Goal: Task Accomplishment & Management: Manage account settings

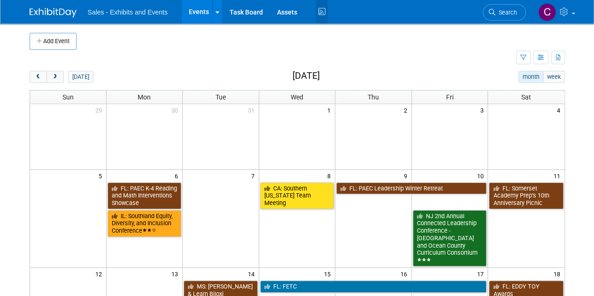
click at [321, 11] on icon at bounding box center [322, 12] width 12 height 15
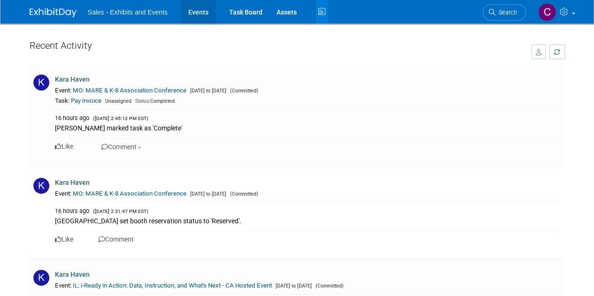
click at [187, 16] on link "Events" at bounding box center [198, 11] width 34 height 23
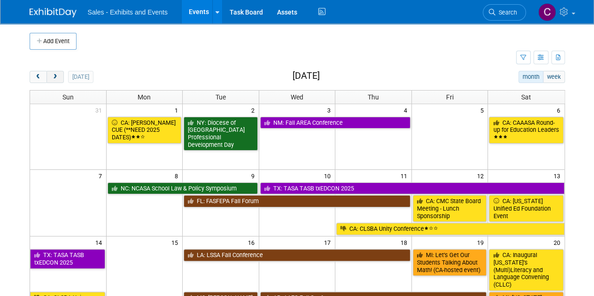
click at [52, 78] on span "next" at bounding box center [55, 77] width 7 height 6
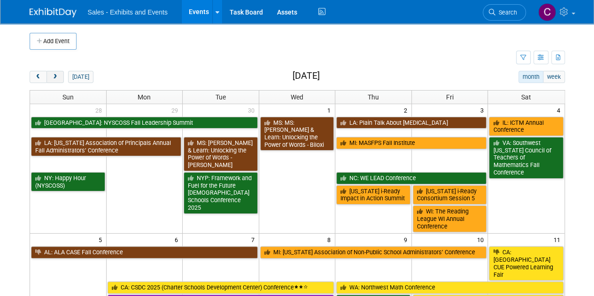
click at [53, 78] on span "next" at bounding box center [55, 77] width 7 height 6
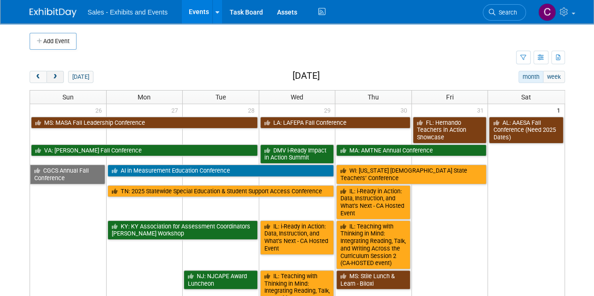
click at [53, 78] on span "next" at bounding box center [55, 77] width 7 height 6
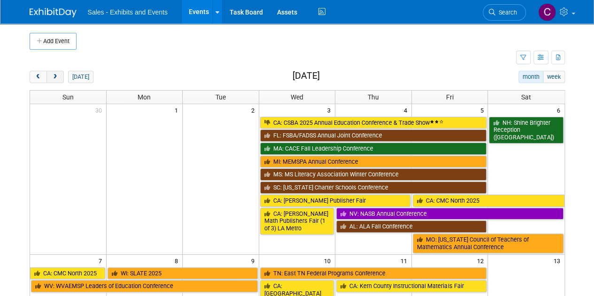
click at [53, 78] on span "next" at bounding box center [55, 77] width 7 height 6
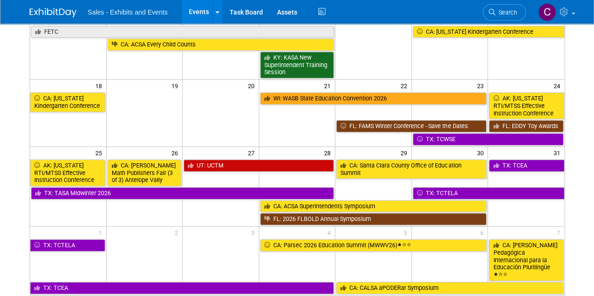
scroll to position [222, 0]
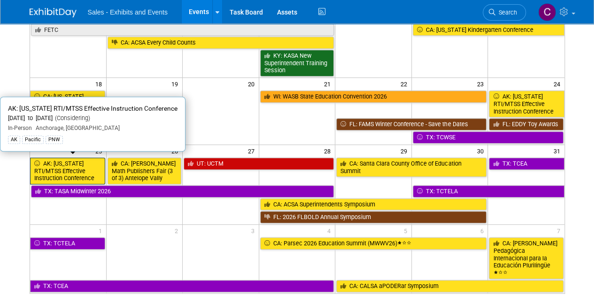
click at [90, 158] on link "AK: [US_STATE] RTI/MTSS Effective Instruction Conference" at bounding box center [67, 171] width 75 height 27
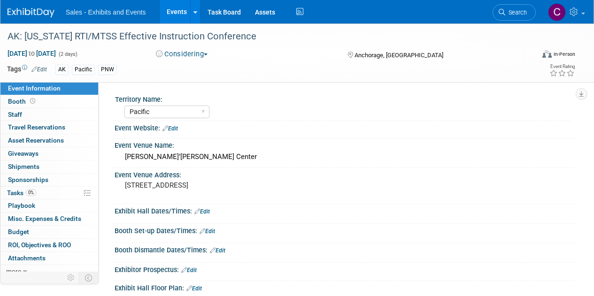
select select "Pacific"
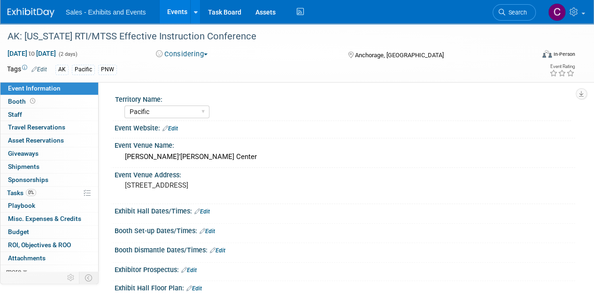
click at [196, 53] on button "Considering" at bounding box center [182, 54] width 59 height 10
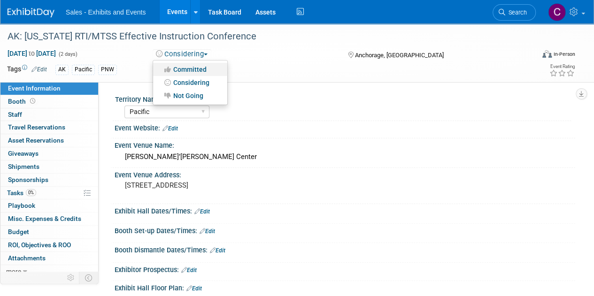
click at [202, 67] on link "Committed" at bounding box center [190, 69] width 74 height 13
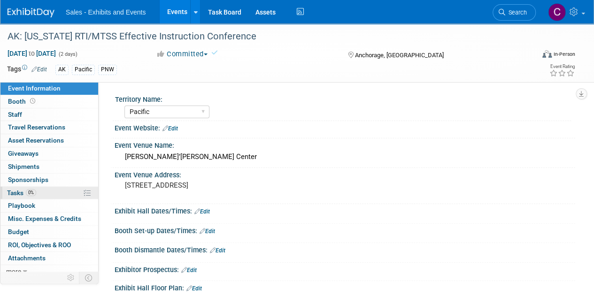
click at [19, 192] on span "Tasks 0%" at bounding box center [21, 193] width 29 height 8
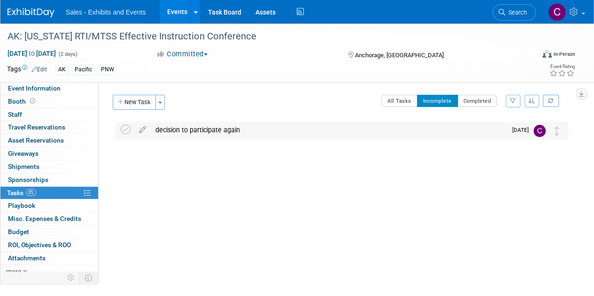
click at [120, 130] on div "decision to participate again Pro tip: Press Ctrl-Enter to submit comment. Subm…" at bounding box center [341, 130] width 453 height 17
click at [124, 125] on icon at bounding box center [126, 130] width 10 height 10
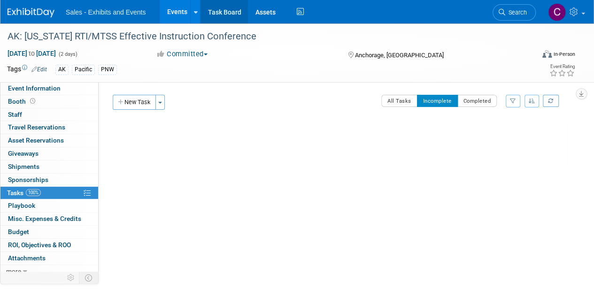
click at [221, 13] on link "Task Board" at bounding box center [224, 11] width 47 height 23
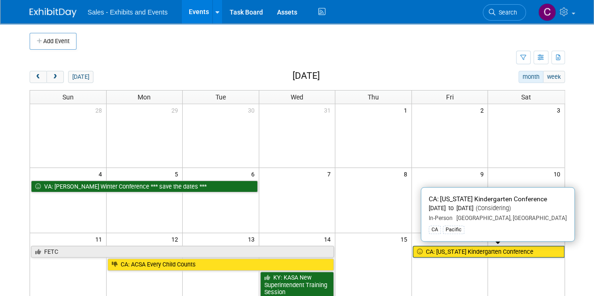
click at [456, 253] on link "CA: [US_STATE] Kindergarten Conference" at bounding box center [489, 252] width 152 height 12
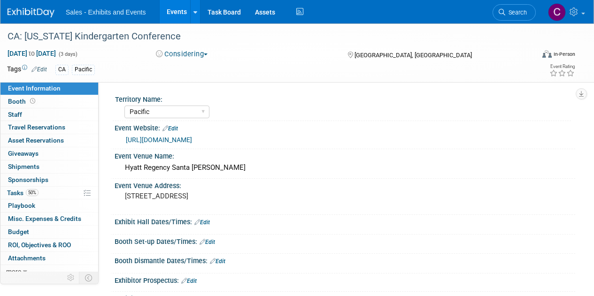
select select "Pacific"
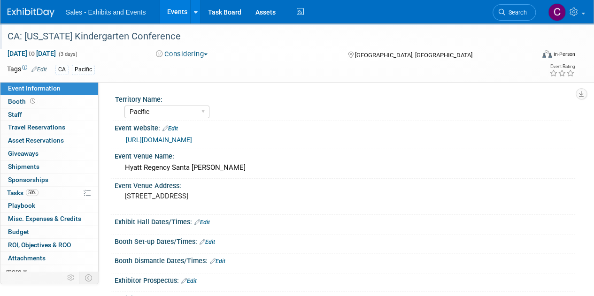
click at [197, 44] on div "CA: [US_STATE] Kindergarten Conference" at bounding box center [265, 36] width 523 height 17
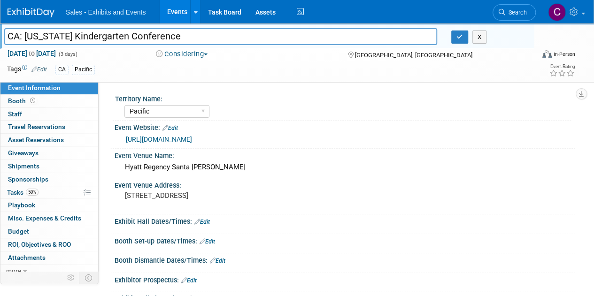
click at [191, 52] on button "Considering" at bounding box center [182, 54] width 59 height 10
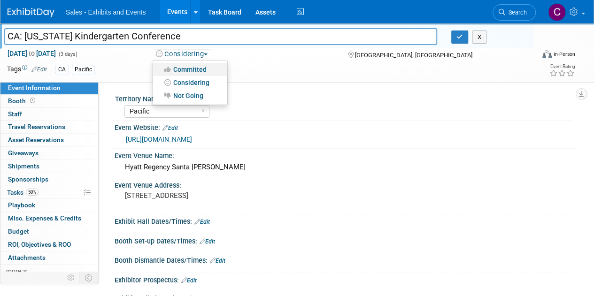
click at [202, 69] on link "Committed" at bounding box center [190, 69] width 74 height 13
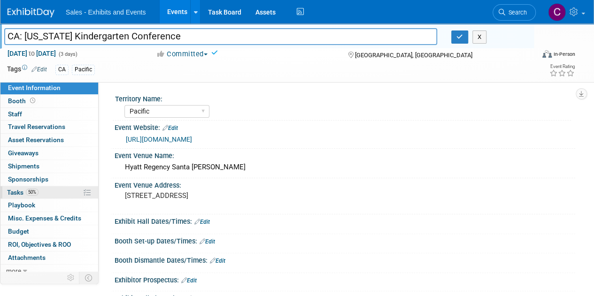
click at [13, 192] on span "Tasks 50%" at bounding box center [22, 193] width 31 height 8
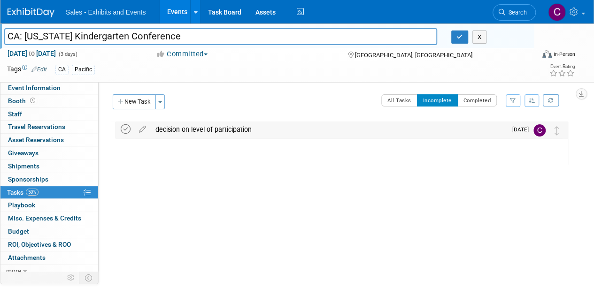
click at [126, 128] on icon at bounding box center [126, 130] width 10 height 10
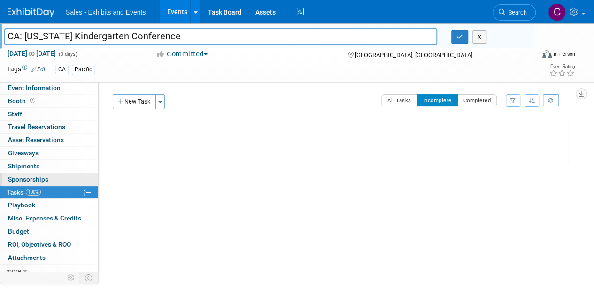
click at [22, 176] on span "Sponsorships 0" at bounding box center [28, 180] width 40 height 8
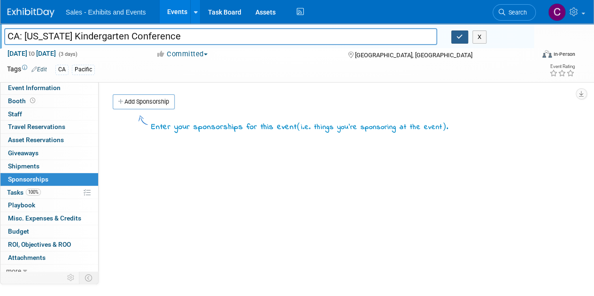
click at [456, 37] on button "button" at bounding box center [460, 37] width 17 height 13
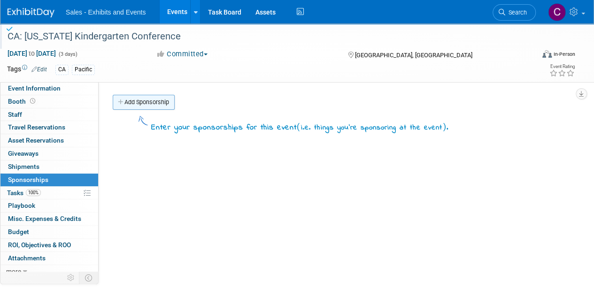
click at [159, 102] on link "Add Sponsorship" at bounding box center [144, 102] width 62 height 15
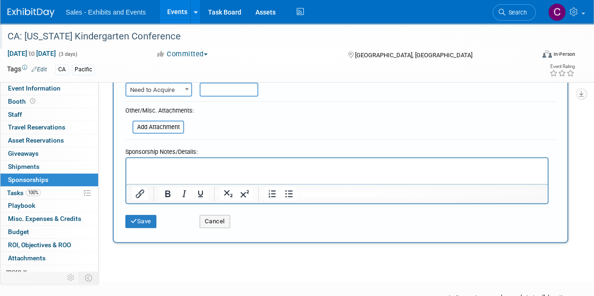
scroll to position [87, 0]
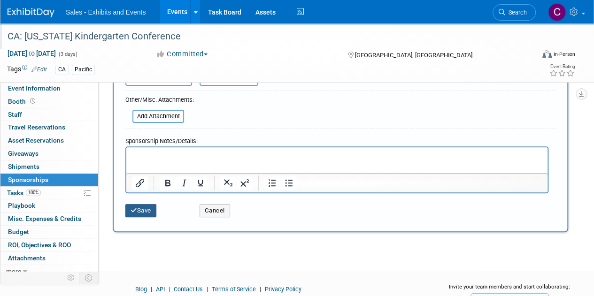
type input "GOLD"
click at [145, 211] on button "Save" at bounding box center [140, 210] width 31 height 13
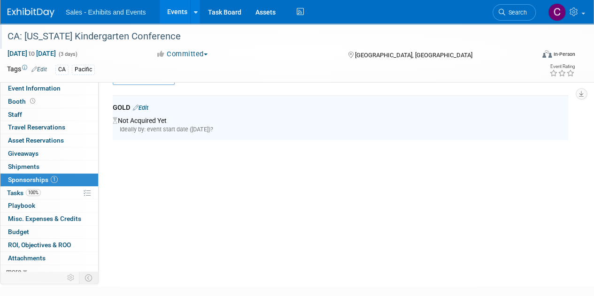
scroll to position [20, 0]
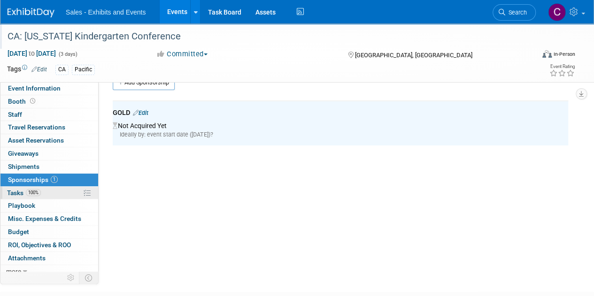
click at [22, 194] on span "Tasks 100%" at bounding box center [24, 193] width 34 height 8
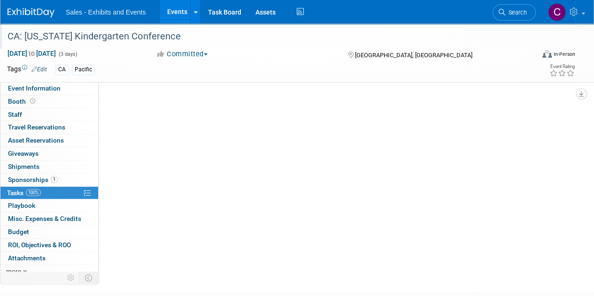
scroll to position [0, 0]
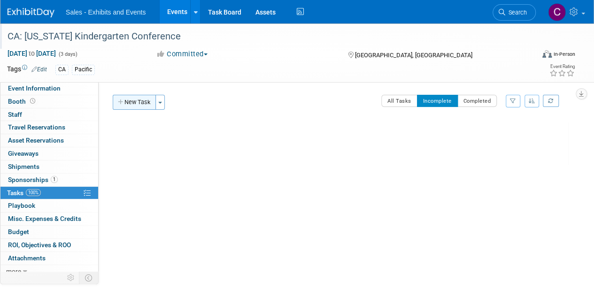
click at [127, 105] on button "New Task" at bounding box center [134, 102] width 43 height 15
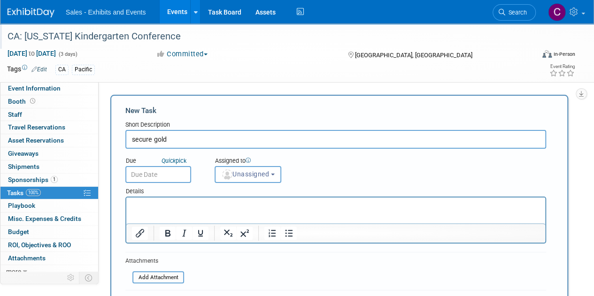
type input "secure gold"
click at [154, 176] on input "text" at bounding box center [158, 174] width 66 height 17
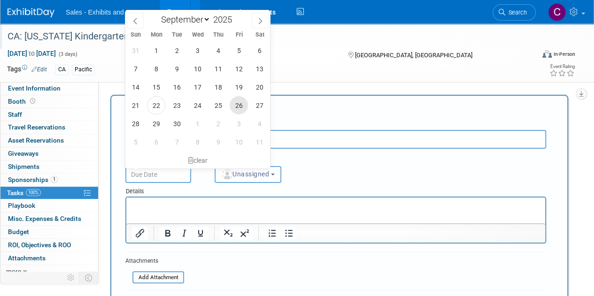
click at [232, 109] on span "26" at bounding box center [239, 105] width 18 height 18
type input "Sep 26, 2025"
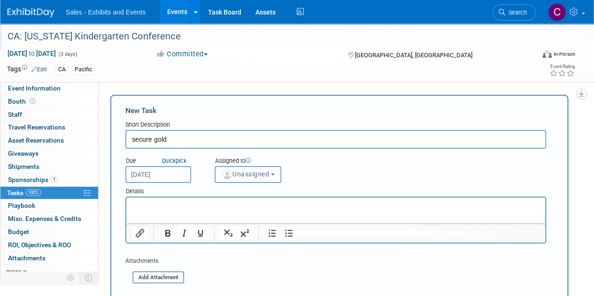
drag, startPoint x: 259, startPoint y: 179, endPoint x: 264, endPoint y: 176, distance: 5.5
click at [260, 179] on button "Unassigned" at bounding box center [248, 174] width 67 height 17
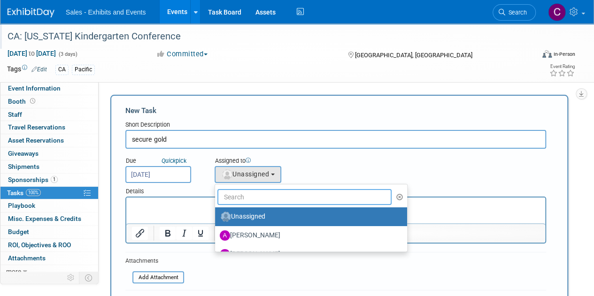
click at [272, 198] on input "text" at bounding box center [305, 197] width 174 height 16
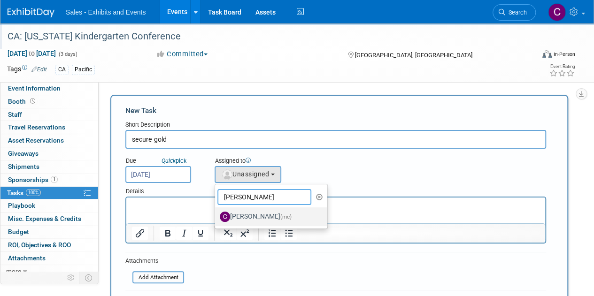
type input "christine"
click at [271, 218] on label "Christine Lurz (me)" at bounding box center [269, 217] width 98 height 15
click at [217, 218] on input "Christine Lurz (me)" at bounding box center [213, 216] width 6 height 6
select select "a9e3834d-668b-4315-a5d4-069993be606a"
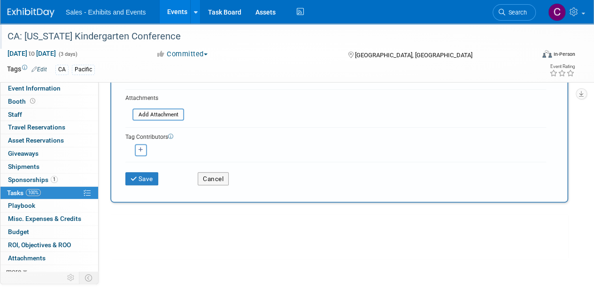
scroll to position [167, 0]
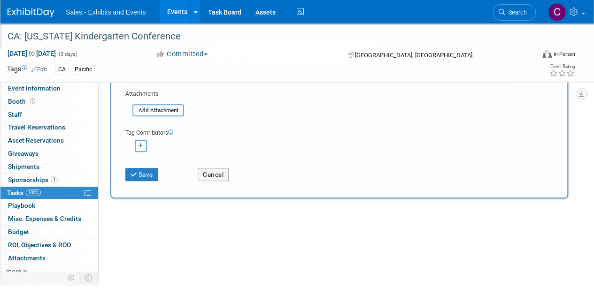
click at [136, 182] on div "Save Cancel" at bounding box center [335, 173] width 421 height 30
click at [136, 175] on icon "submit" at bounding box center [135, 175] width 8 height 7
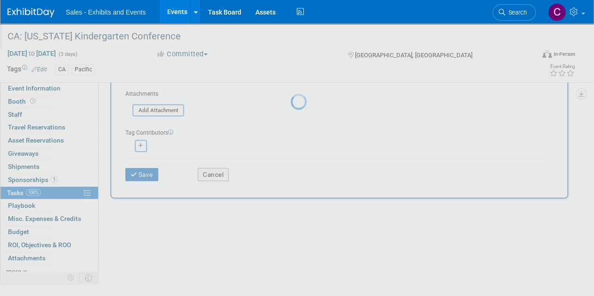
scroll to position [0, 0]
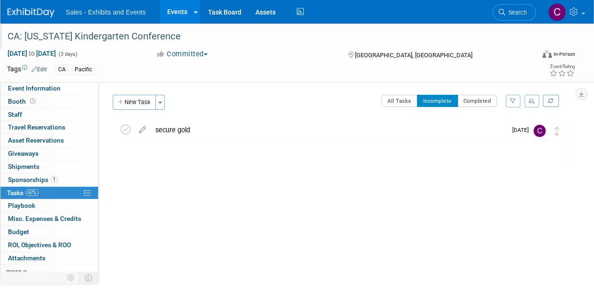
drag, startPoint x: 174, startPoint y: 13, endPoint x: 181, endPoint y: 1, distance: 13.6
click at [174, 13] on link "Events" at bounding box center [177, 11] width 34 height 23
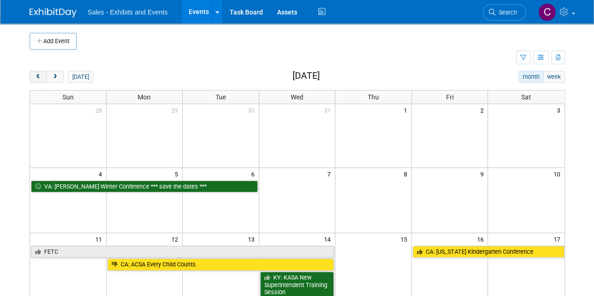
click at [31, 77] on button "prev" at bounding box center [38, 77] width 17 height 12
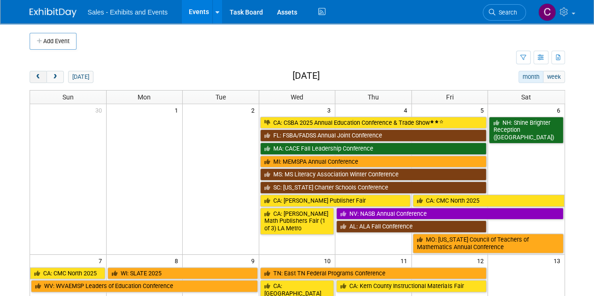
click at [31, 77] on button "prev" at bounding box center [38, 77] width 17 height 12
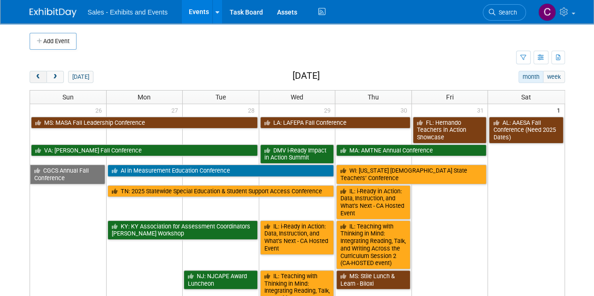
click at [31, 77] on button "prev" at bounding box center [38, 77] width 17 height 12
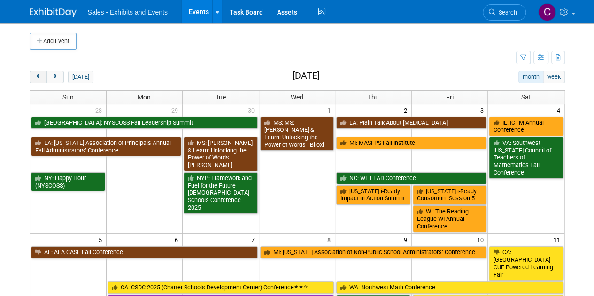
click at [31, 77] on button "prev" at bounding box center [38, 77] width 17 height 12
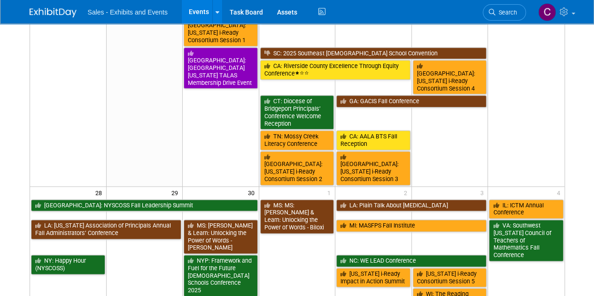
scroll to position [383, 0]
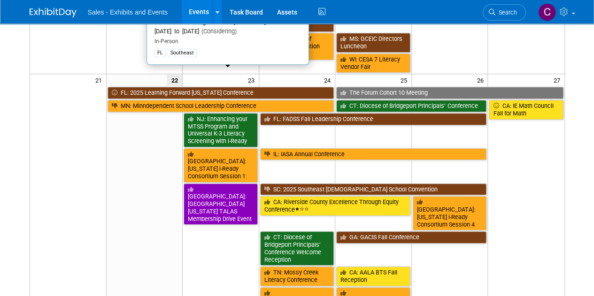
drag, startPoint x: 166, startPoint y: 80, endPoint x: 162, endPoint y: 69, distance: 12.0
click at [162, 87] on link "FL: 2025 Learning Forward [US_STATE] Conference" at bounding box center [221, 93] width 227 height 12
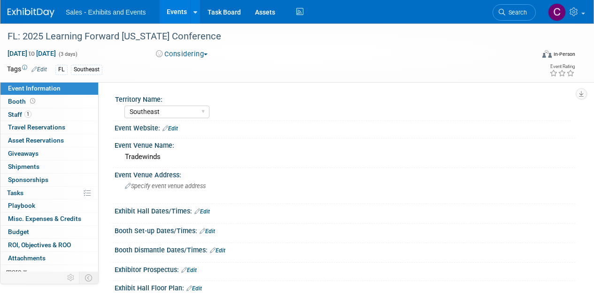
select select "Southeast"
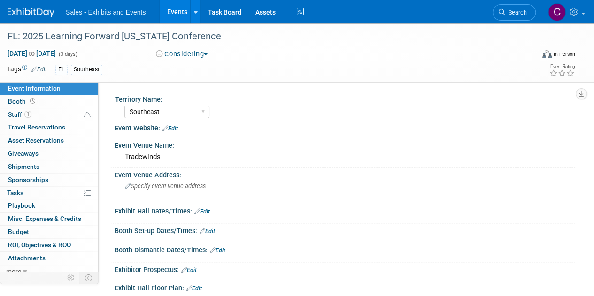
click at [186, 51] on button "Considering" at bounding box center [182, 54] width 59 height 10
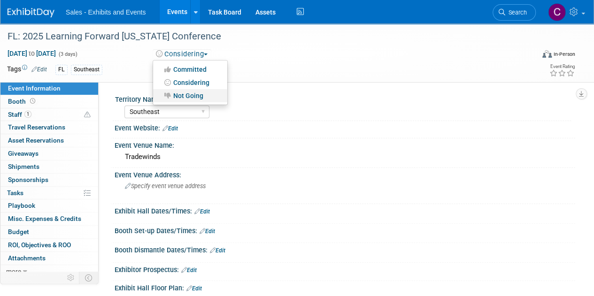
click at [187, 99] on link "Not Going" at bounding box center [190, 95] width 74 height 13
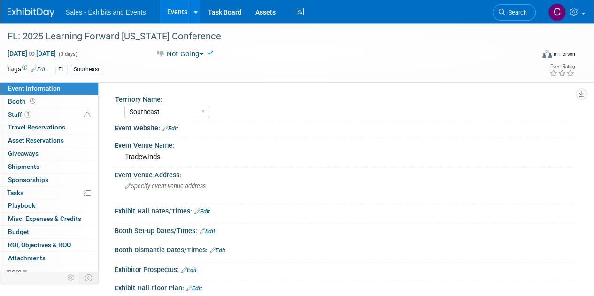
click at [174, 18] on link "Events" at bounding box center [177, 11] width 34 height 23
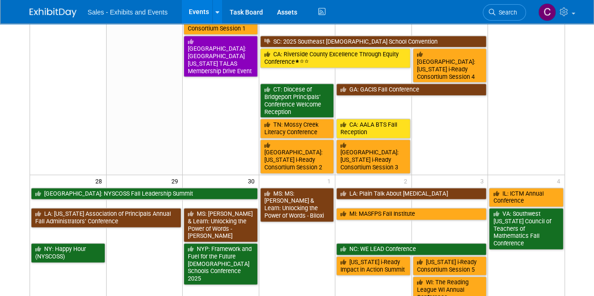
scroll to position [617, 0]
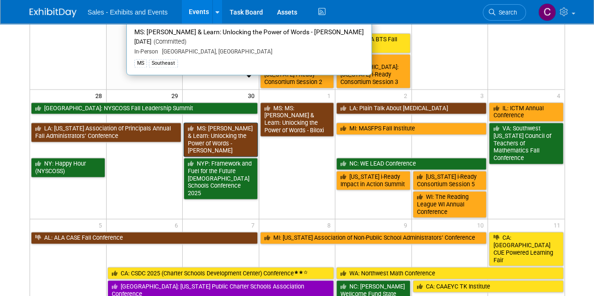
click at [226, 123] on link "MS: [PERSON_NAME] & Learn: Unlocking the Power of Words - [PERSON_NAME]" at bounding box center [221, 140] width 74 height 34
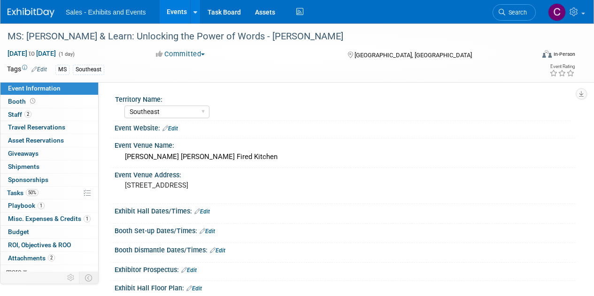
select select "Southeast"
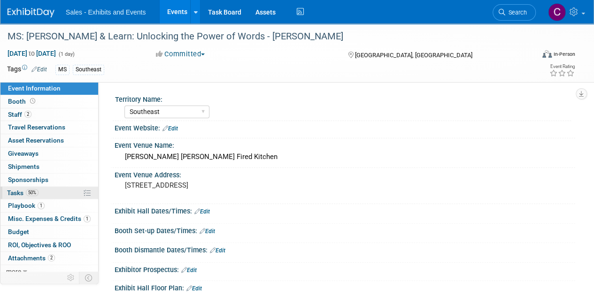
click at [19, 190] on span "Tasks 50%" at bounding box center [22, 193] width 31 height 8
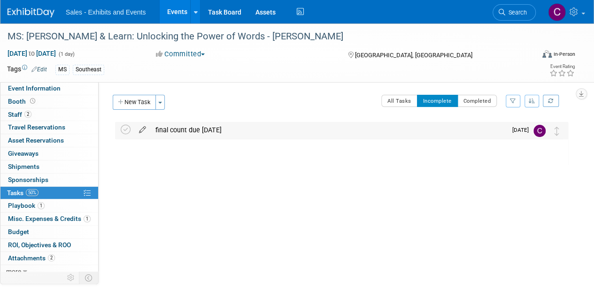
click at [140, 133] on icon at bounding box center [142, 128] width 16 height 12
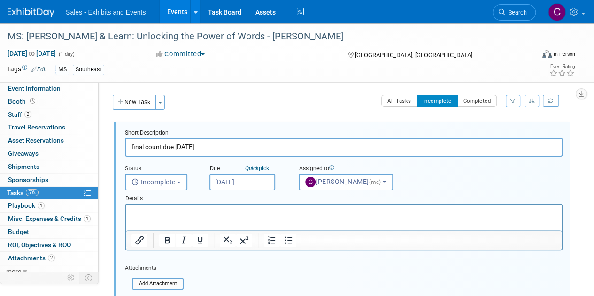
click at [239, 181] on input "Sep 24, 2025" at bounding box center [243, 182] width 66 height 17
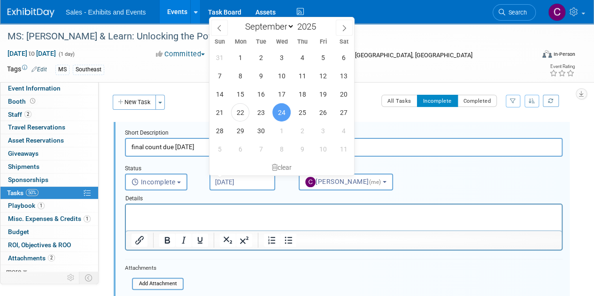
click at [287, 110] on span "24" at bounding box center [282, 112] width 18 height 18
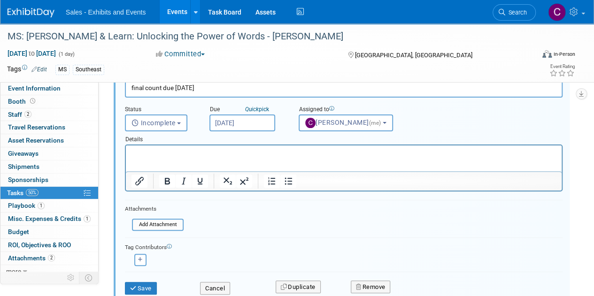
scroll to position [90, 0]
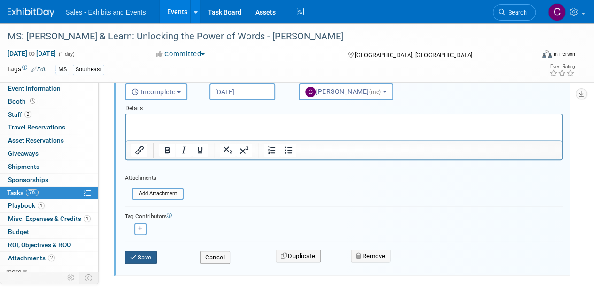
click at [133, 255] on icon "submit" at bounding box center [134, 258] width 8 height 6
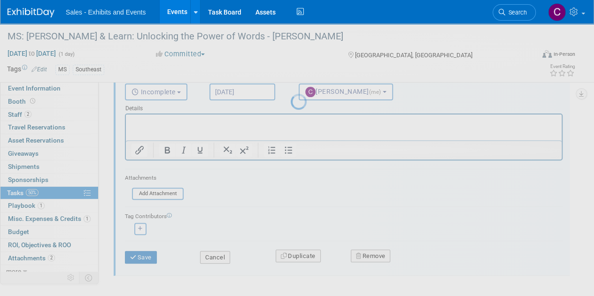
click at [177, 6] on link "Events" at bounding box center [177, 11] width 34 height 23
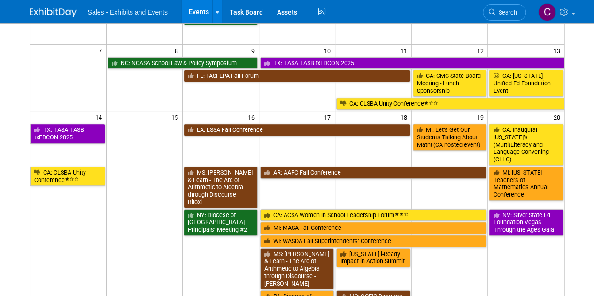
scroll to position [187, 0]
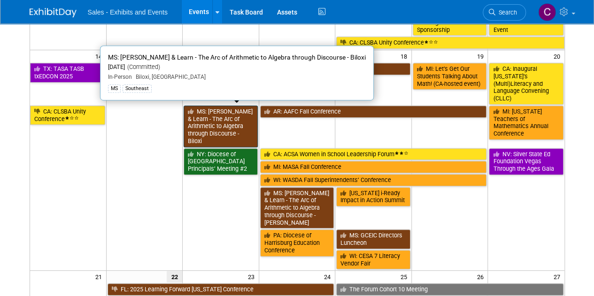
click at [246, 118] on link "MS: [PERSON_NAME] & Learn - The Arc of Arithmetic to Algebra through Discourse …" at bounding box center [221, 127] width 74 height 42
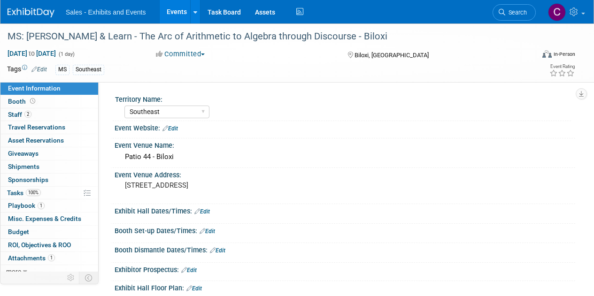
select select "Southeast"
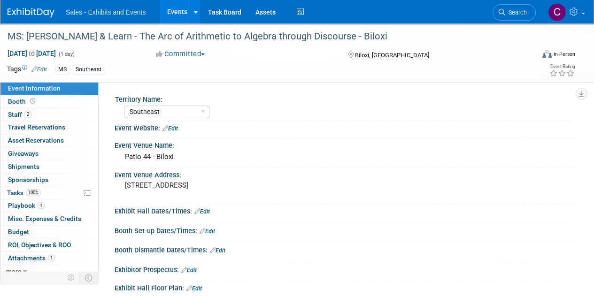
click at [179, 6] on link "Events" at bounding box center [177, 11] width 34 height 23
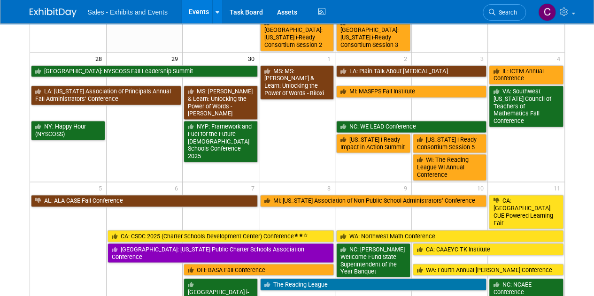
scroll to position [523, 0]
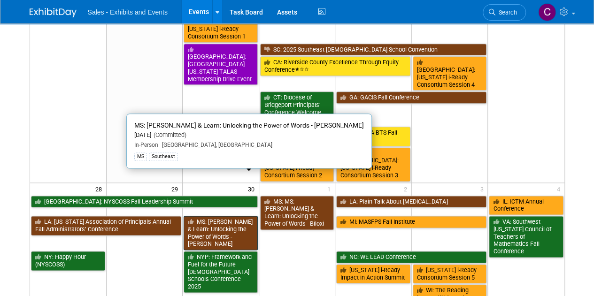
click at [221, 216] on link "MS: [PERSON_NAME] & Learn: Unlocking the Power of Words - [PERSON_NAME]" at bounding box center [221, 233] width 74 height 34
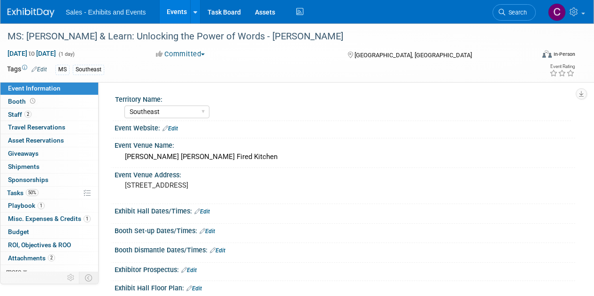
select select "Southeast"
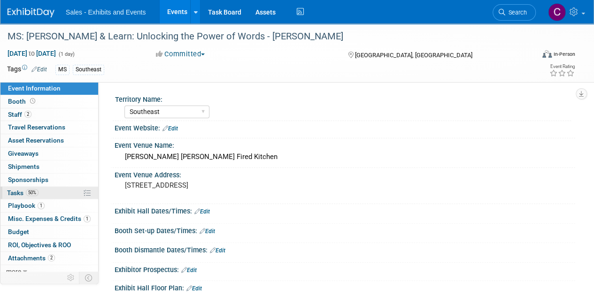
click at [17, 190] on span "Tasks 50%" at bounding box center [22, 193] width 31 height 8
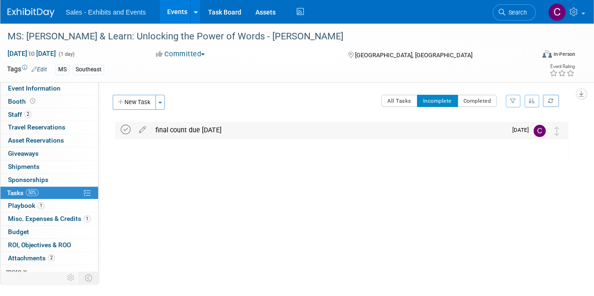
click at [127, 130] on icon at bounding box center [126, 130] width 10 height 10
click at [171, 16] on link "Events" at bounding box center [177, 11] width 34 height 23
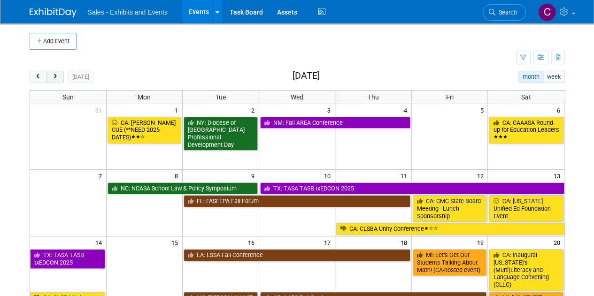
click at [57, 79] on span "next" at bounding box center [55, 77] width 7 height 6
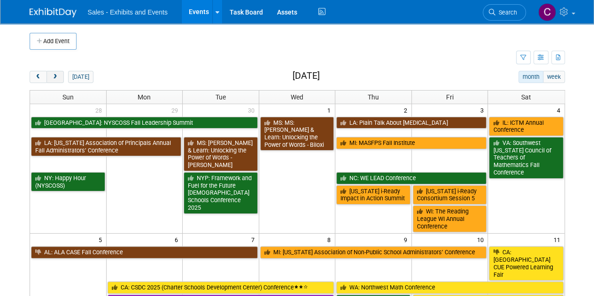
click at [57, 79] on span "next" at bounding box center [55, 77] width 7 height 6
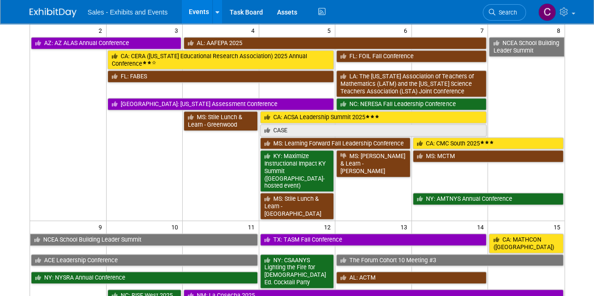
scroll to position [366, 0]
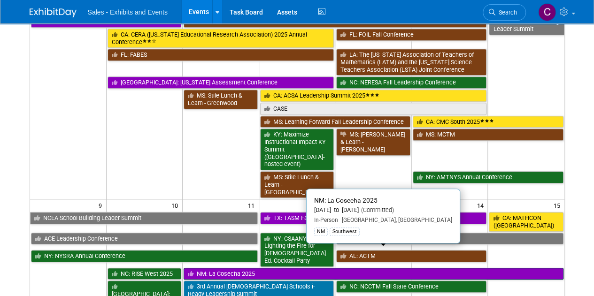
click at [243, 268] on link "NM: La Cosecha 2025" at bounding box center [374, 274] width 380 height 12
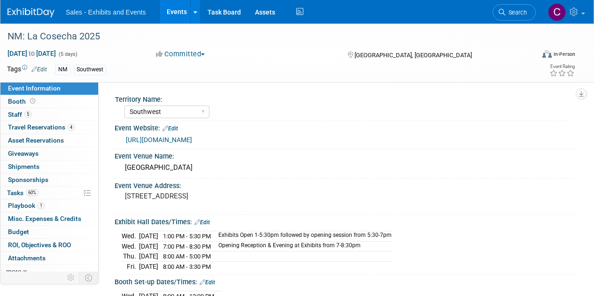
select select "Southwest"
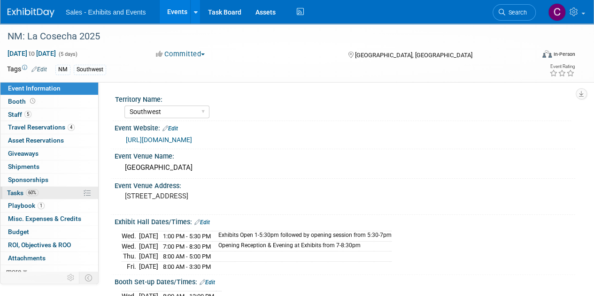
click at [19, 194] on span "Tasks 60%" at bounding box center [22, 193] width 31 height 8
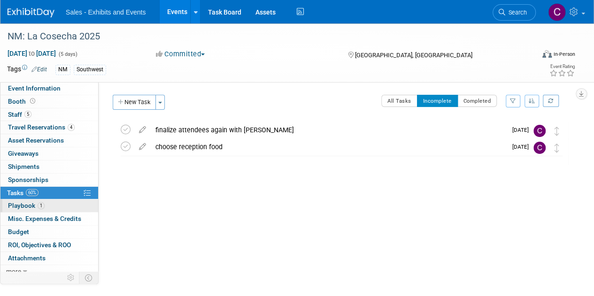
click at [23, 200] on link "1 Playbook 1" at bounding box center [49, 206] width 98 height 13
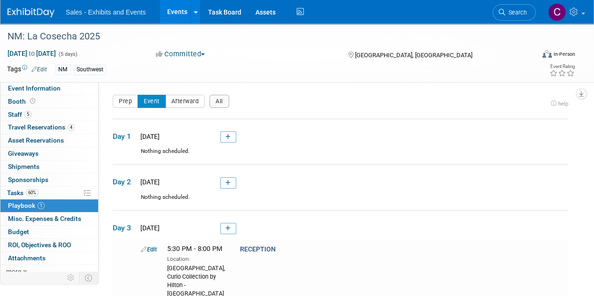
drag, startPoint x: 594, startPoint y: 123, endPoint x: 601, endPoint y: 162, distance: 39.6
click at [594, 162] on html "Sales - Exhibits and Events Events Add Event Bulk Upload Events Shareable Event…" at bounding box center [297, 148] width 594 height 296
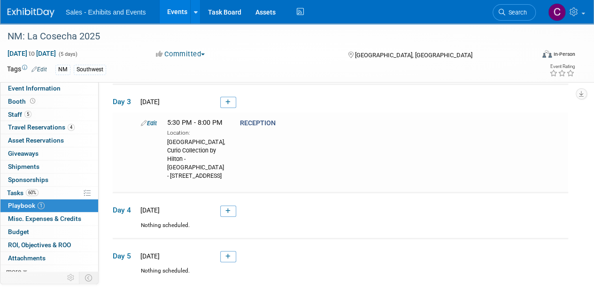
scroll to position [142, 0]
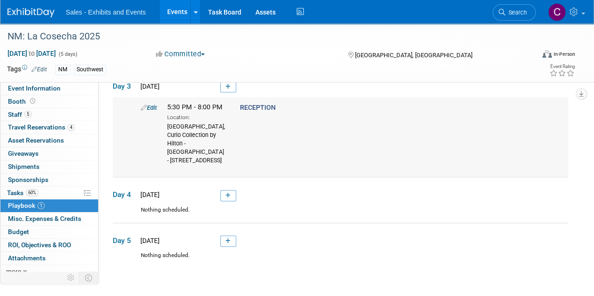
click at [149, 106] on link "Edit" at bounding box center [149, 107] width 16 height 7
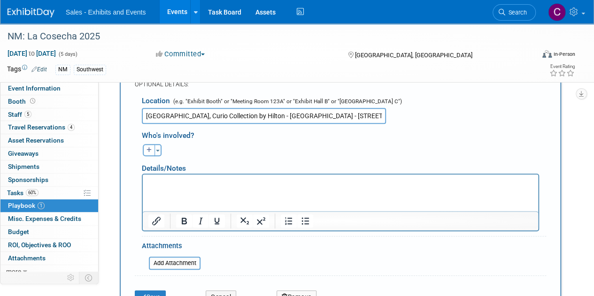
scroll to position [374, 0]
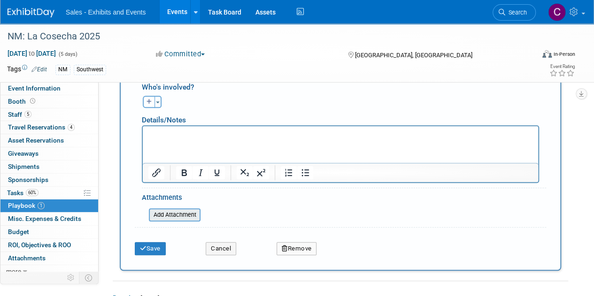
click at [179, 213] on input "file" at bounding box center [144, 215] width 112 height 11
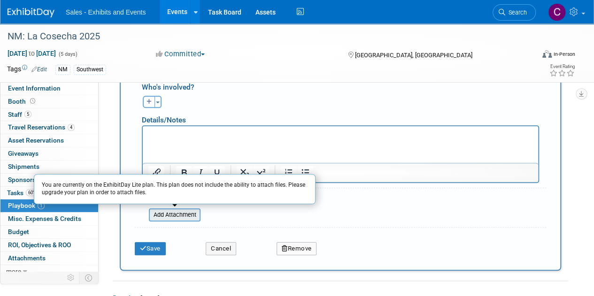
click at [175, 212] on input "file" at bounding box center [144, 215] width 112 height 11
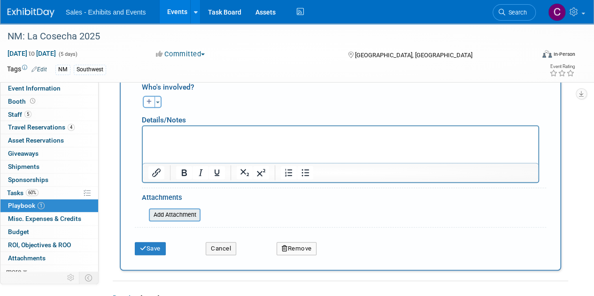
click at [161, 215] on input "file" at bounding box center [144, 215] width 112 height 11
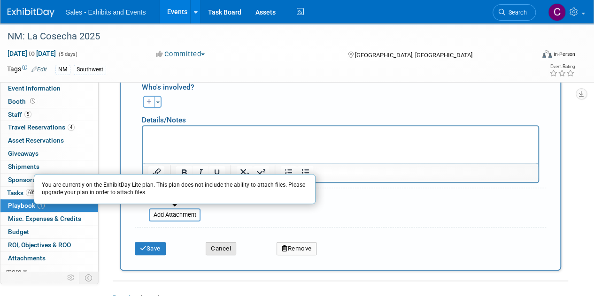
click at [222, 249] on button "Cancel" at bounding box center [221, 248] width 31 height 13
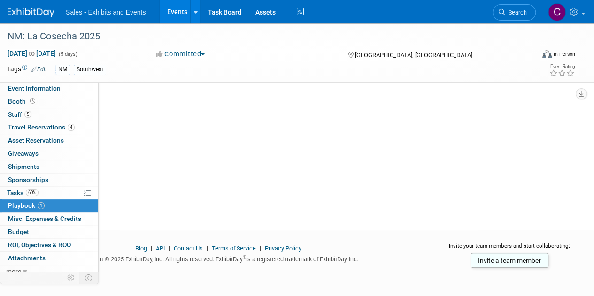
scroll to position [81, 0]
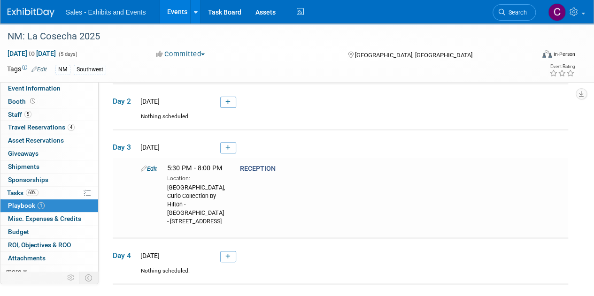
click at [167, 15] on link "Events" at bounding box center [177, 11] width 34 height 23
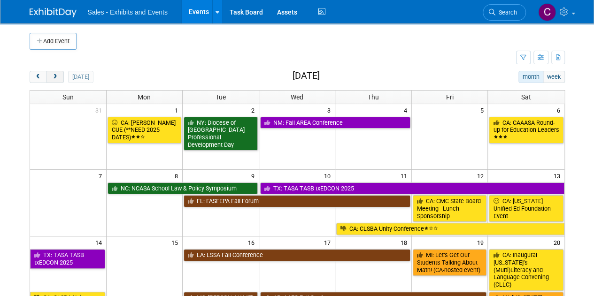
click at [60, 73] on button "next" at bounding box center [55, 77] width 17 height 12
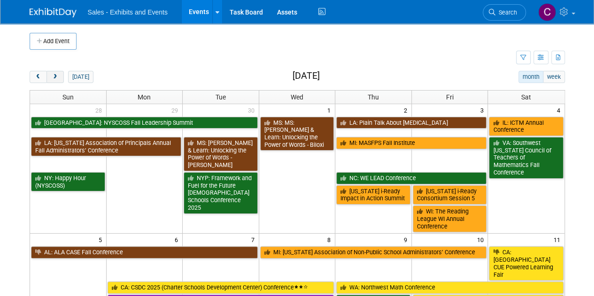
click at [60, 73] on button "next" at bounding box center [55, 77] width 17 height 12
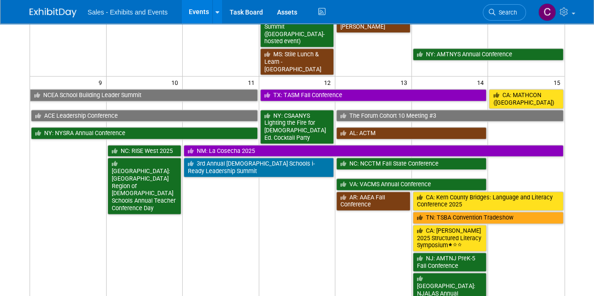
scroll to position [492, 0]
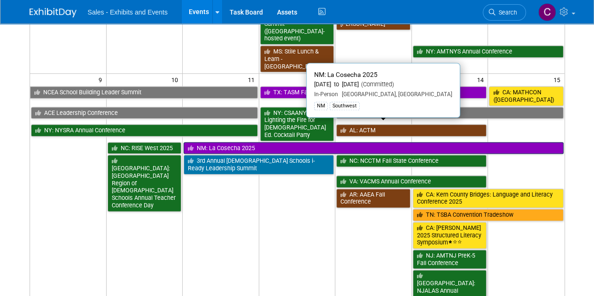
click at [213, 142] on link "NM: La Cosecha 2025" at bounding box center [374, 148] width 380 height 12
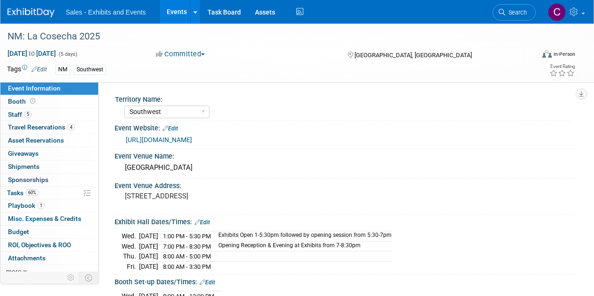
select select "Southwest"
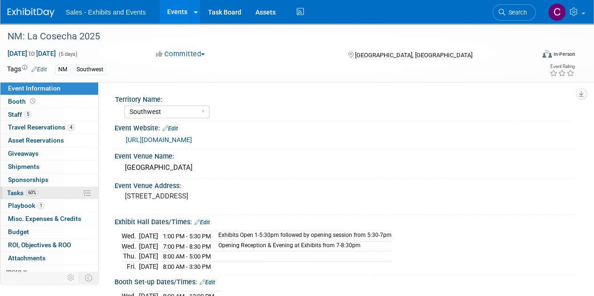
click at [16, 194] on span "Tasks 60%" at bounding box center [22, 193] width 31 height 8
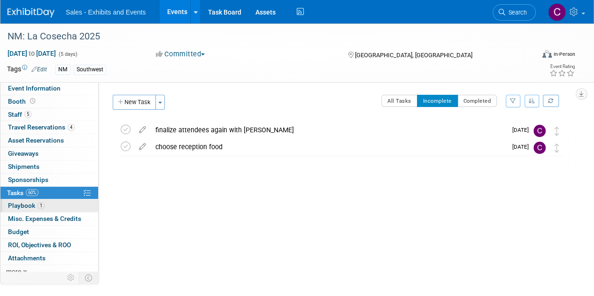
click at [26, 202] on span "Playbook 1" at bounding box center [26, 206] width 37 height 8
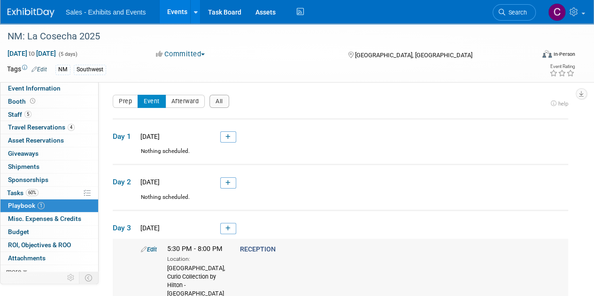
click at [152, 248] on link "Edit" at bounding box center [149, 249] width 16 height 7
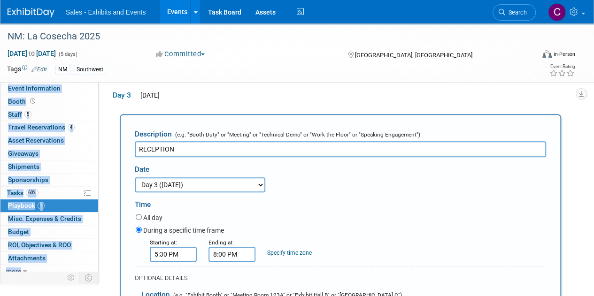
drag, startPoint x: 601, startPoint y: 101, endPoint x: 601, endPoint y: 129, distance: 27.7
click at [594, 129] on html "Sales - Exhibits and Events Events Add Event Bulk Upload Events Shareable Event…" at bounding box center [297, 17] width 594 height 296
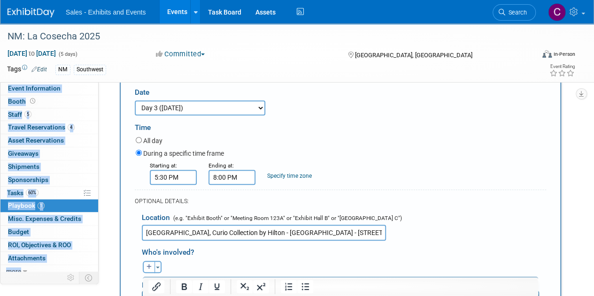
scroll to position [350, 0]
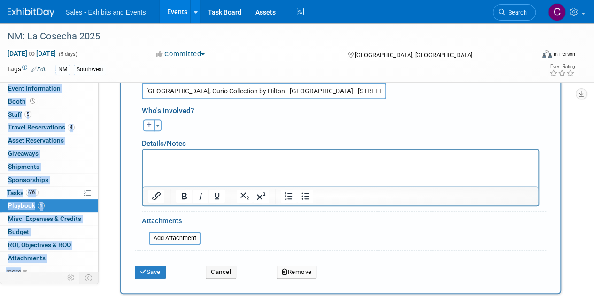
click at [470, 93] on div "Location (e.g. "Exhibit Booth" or "Meeting Room 123A" or "Exhibit Hall B" or "G…" at bounding box center [341, 82] width 412 height 34
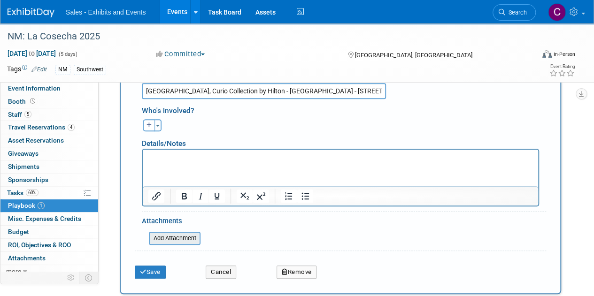
click at [168, 241] on input "file" at bounding box center [144, 238] width 112 height 11
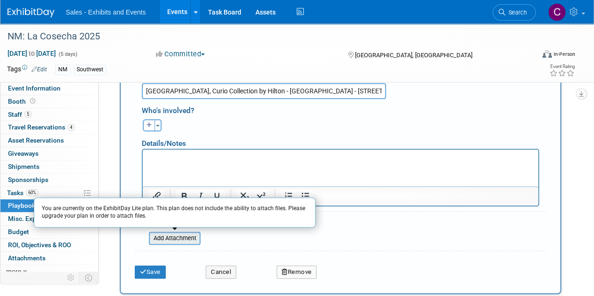
click at [168, 241] on input "file" at bounding box center [144, 238] width 112 height 11
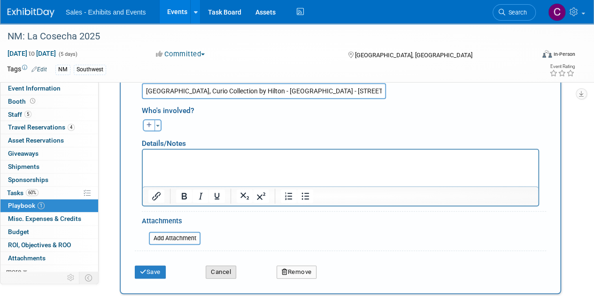
click at [219, 272] on button "Cancel" at bounding box center [221, 272] width 31 height 13
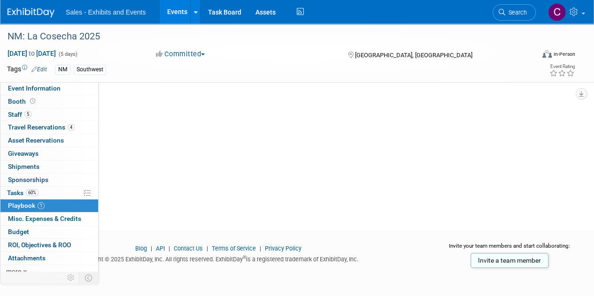
scroll to position [81, 0]
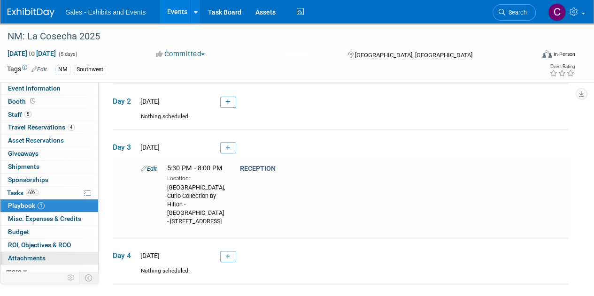
click at [34, 257] on span "Attachments 0" at bounding box center [27, 259] width 38 height 8
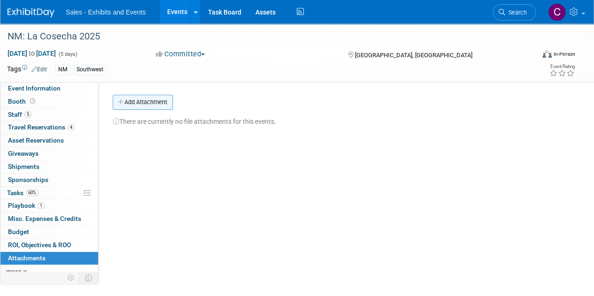
click at [147, 106] on button "Add Attachment" at bounding box center [143, 102] width 60 height 15
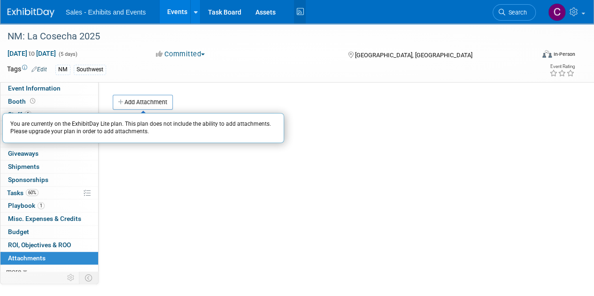
click at [304, 11] on icon at bounding box center [300, 12] width 12 height 15
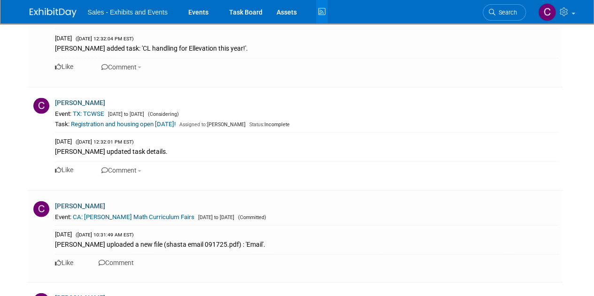
scroll to position [4508, 0]
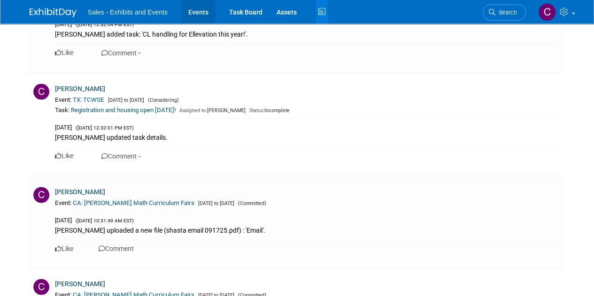
click at [197, 11] on link "Events" at bounding box center [198, 11] width 34 height 23
